Goal: Transaction & Acquisition: Purchase product/service

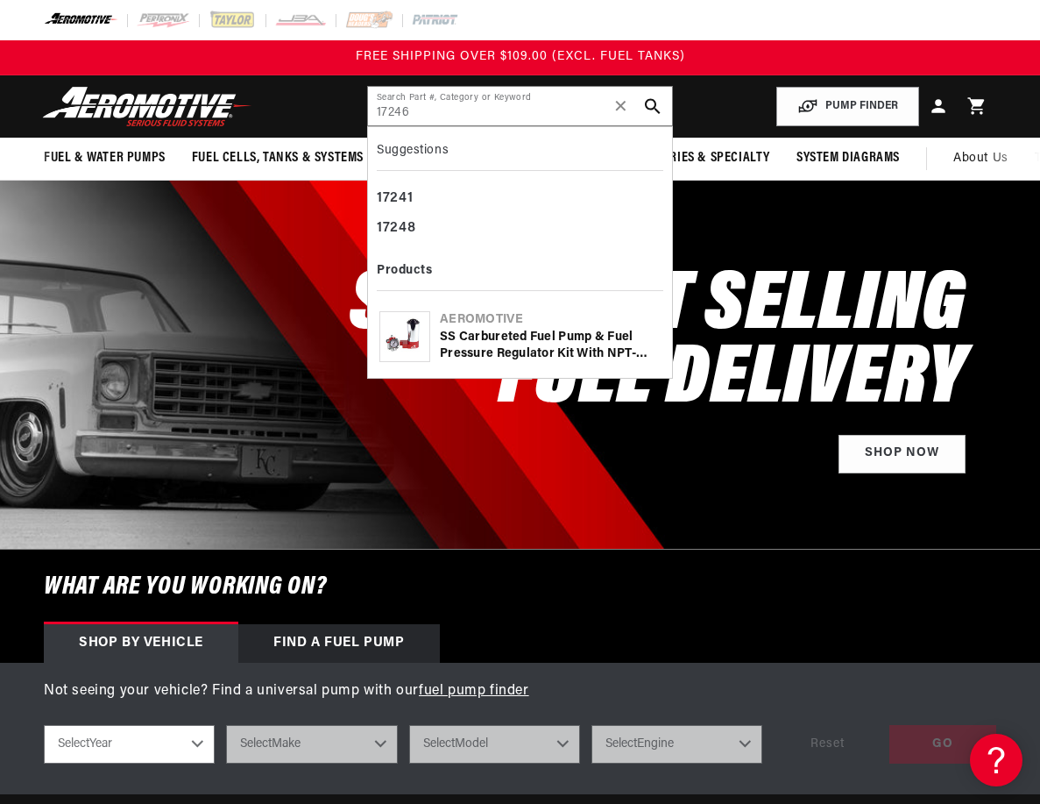
type input "17246"
click at [505, 336] on div "SS Carbureted Fuel Pump & Fuel Pressure Regulator Kit with NPT- Ports" at bounding box center [550, 346] width 221 height 34
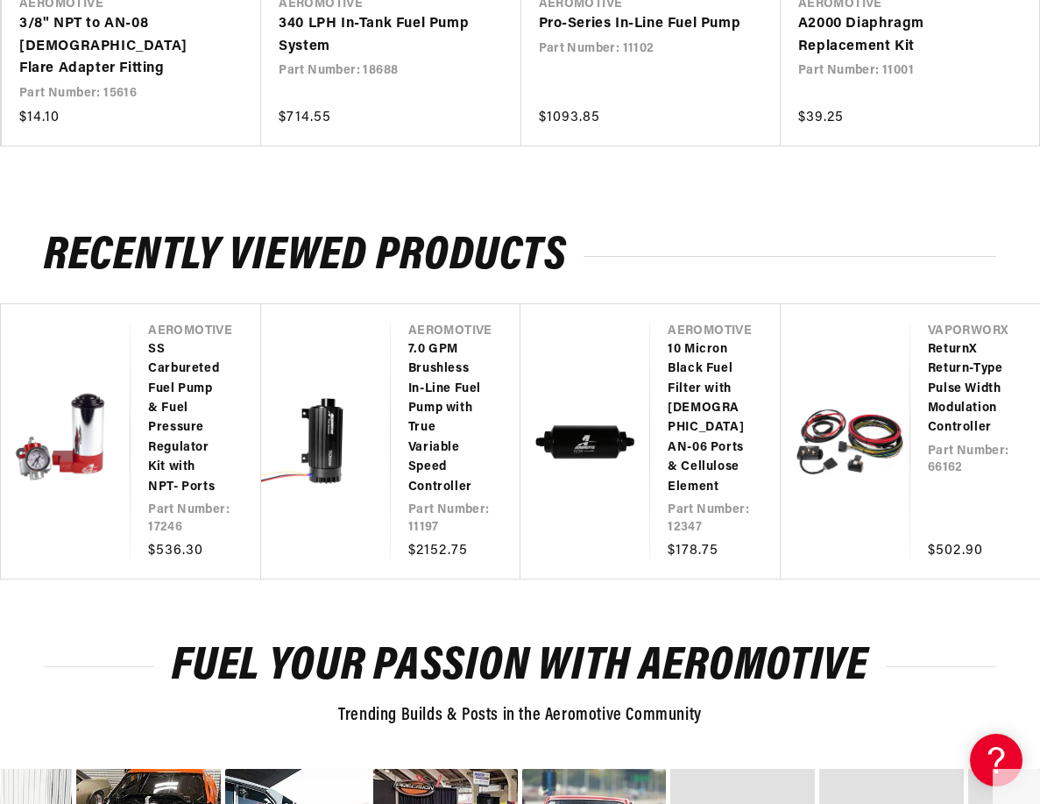
scroll to position [1928, 0]
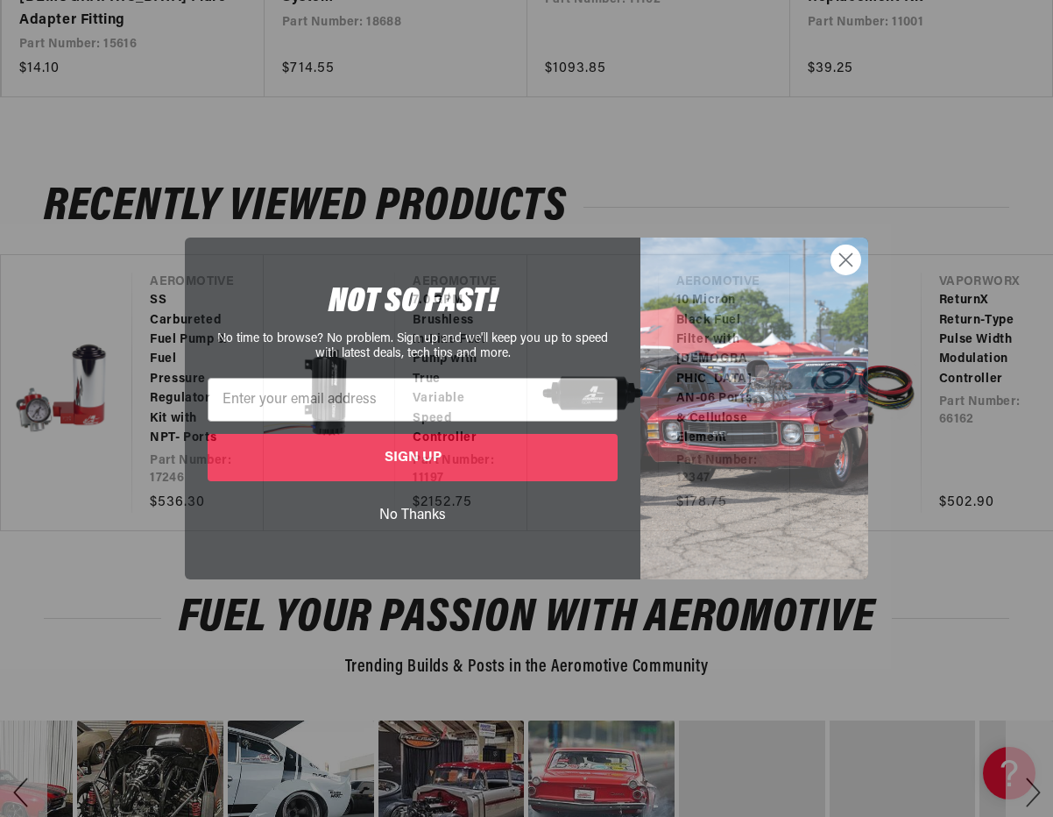
click at [849, 264] on icon "Close dialog" at bounding box center [846, 259] width 12 height 12
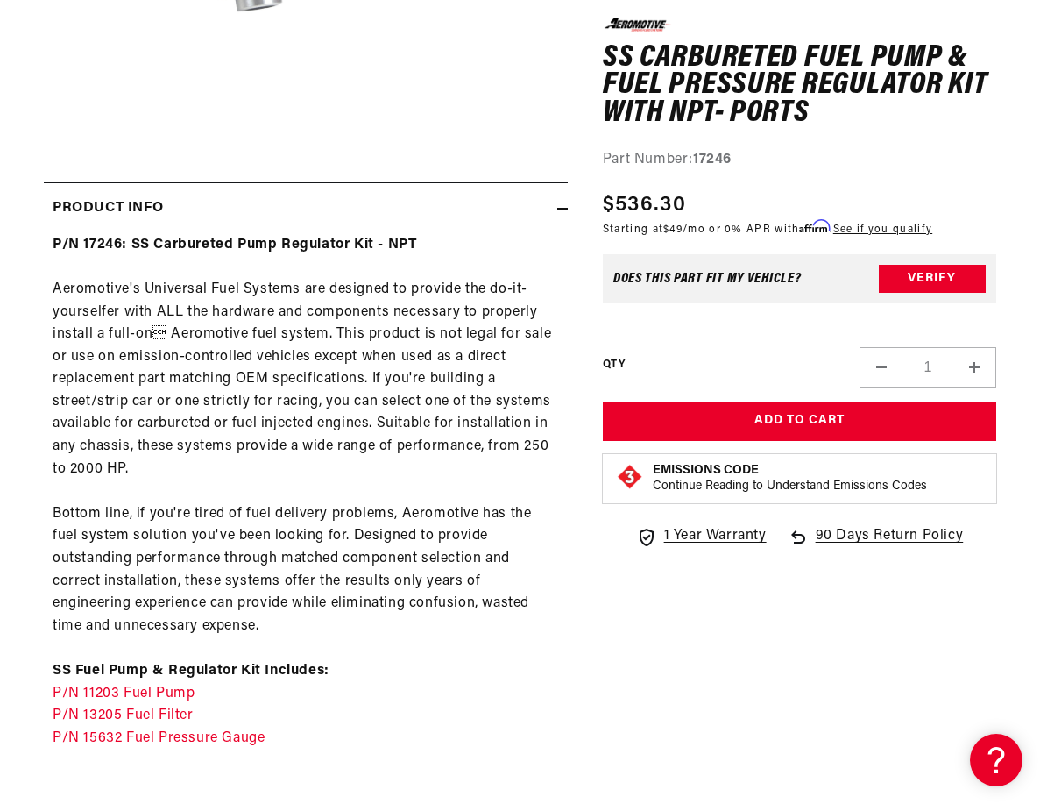
scroll to position [613, 0]
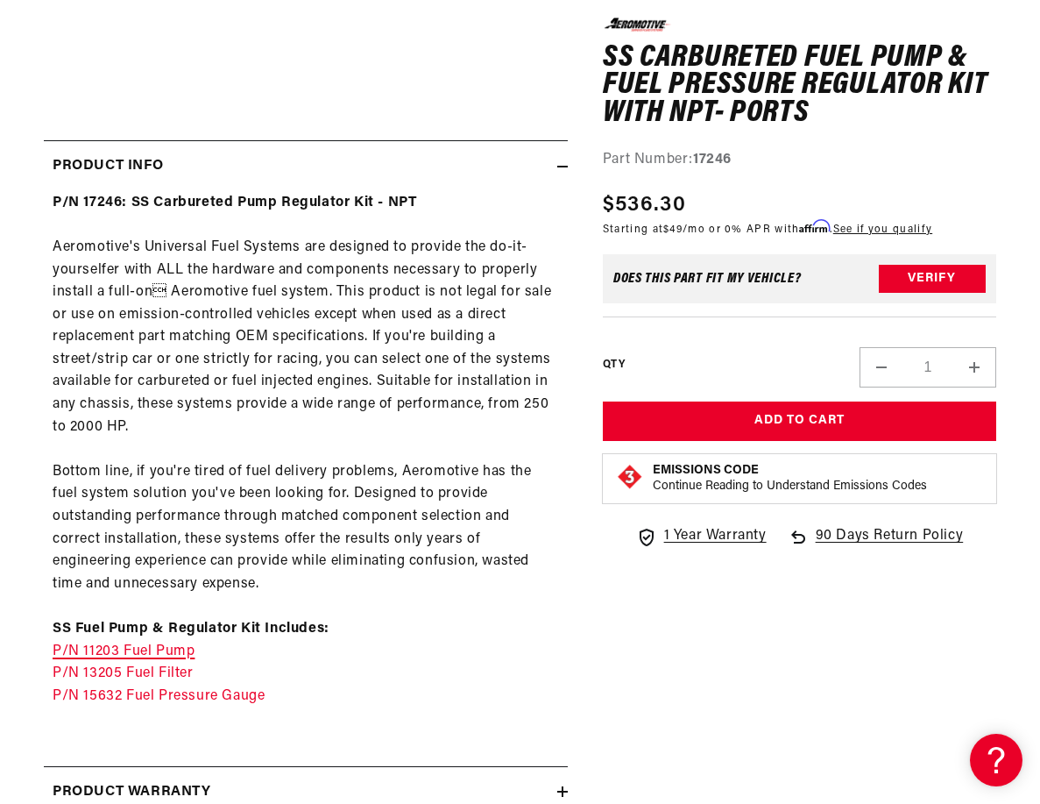
click at [126, 651] on link "P/N 11203 Fuel Pump" at bounding box center [124, 651] width 142 height 14
